Goal: Information Seeking & Learning: Learn about a topic

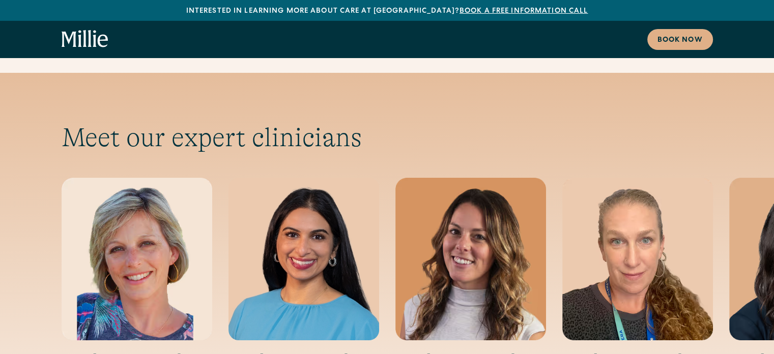
scroll to position [3649, 0]
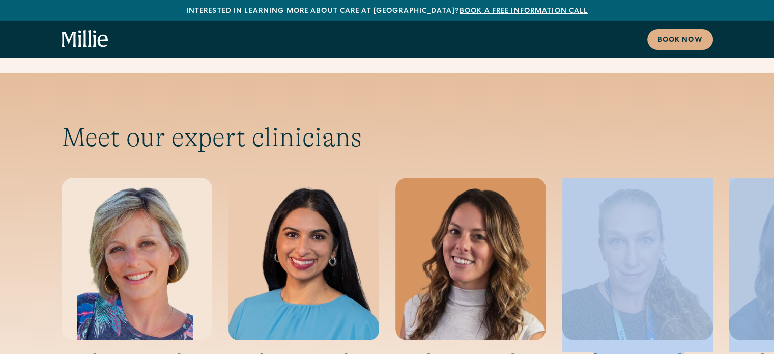
drag, startPoint x: 726, startPoint y: 229, endPoint x: 594, endPoint y: 236, distance: 133.0
click at [594, 236] on div "Meet our expert clinicians [PERSON_NAME] MD Medical Director & OB-GYN [PERSON_N…" at bounding box center [387, 277] width 774 height 310
click at [594, 236] on img "4 / 5" at bounding box center [637, 259] width 151 height 162
click at [579, 122] on div "Meet our expert clinicians [PERSON_NAME] MD Medical Director & OB-GYN [PERSON_N…" at bounding box center [388, 277] width 652 height 310
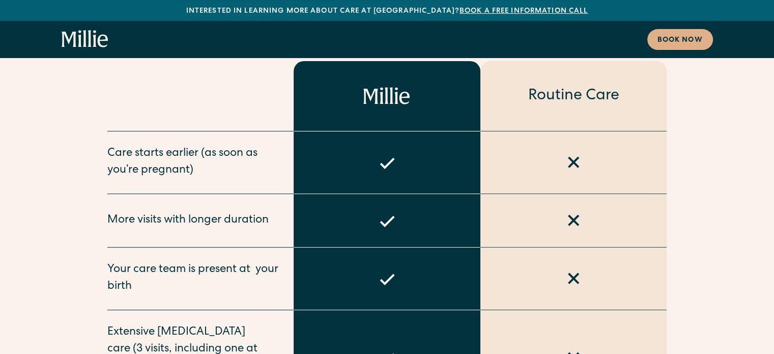
scroll to position [4143, 0]
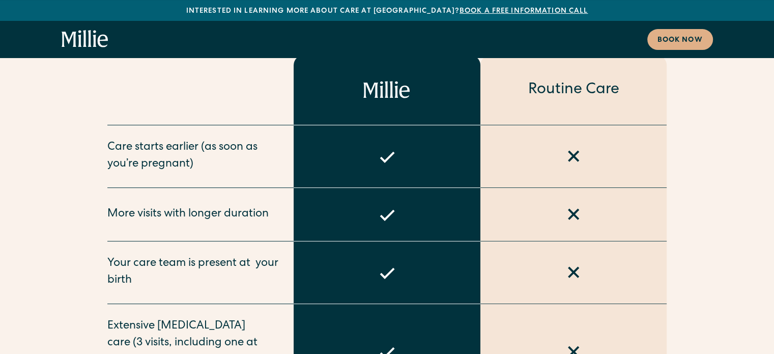
click at [194, 206] on div "More visits with longer duration" at bounding box center [187, 214] width 161 height 17
click at [176, 256] on div "Your care team is present at  your birth" at bounding box center [194, 273] width 175 height 34
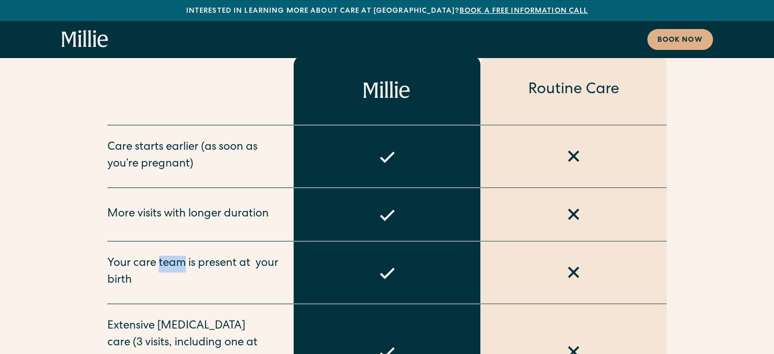
click at [176, 256] on div "Your care team is present at  your birth" at bounding box center [194, 273] width 175 height 34
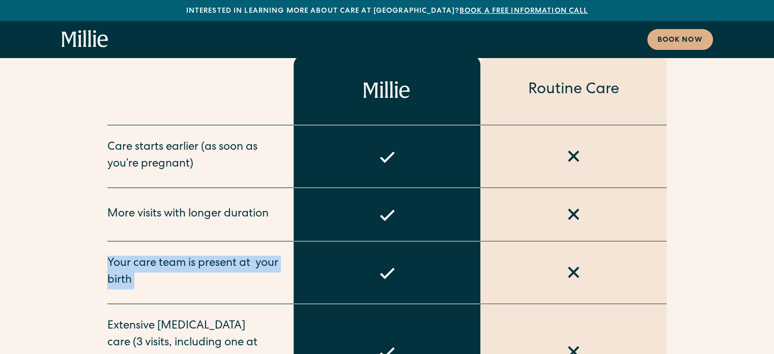
click at [176, 256] on div "Your care team is present at  your birth" at bounding box center [194, 273] width 175 height 34
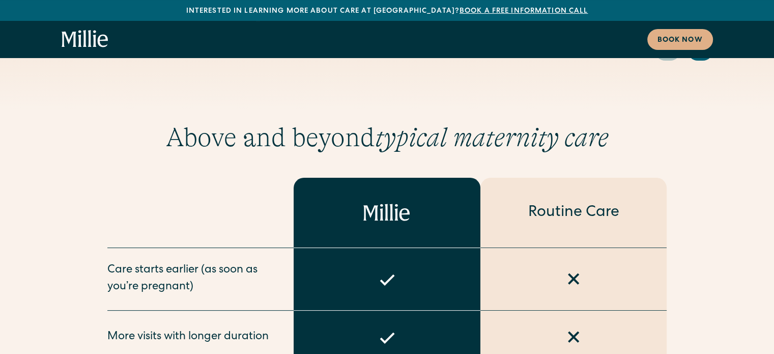
scroll to position [3960, 0]
